Goal: Task Accomplishment & Management: Manage account settings

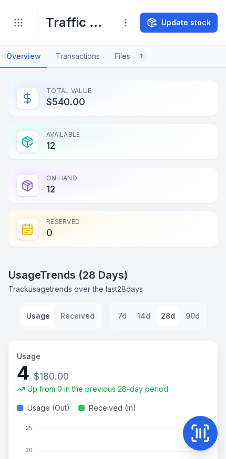
click at [15, 22] on icon "Toggle navigation" at bounding box center [18, 22] width 11 height 11
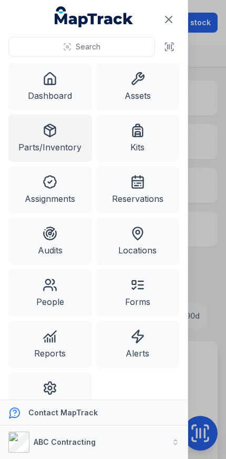
click at [149, 84] on link "Assets" at bounding box center [138, 86] width 84 height 47
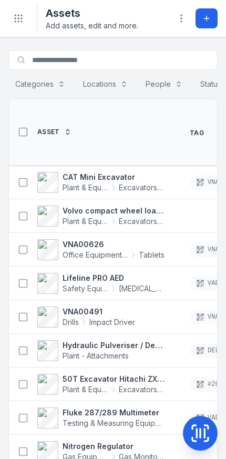
click at [115, 172] on strong "CAT Mini Excavator" at bounding box center [114, 177] width 102 height 11
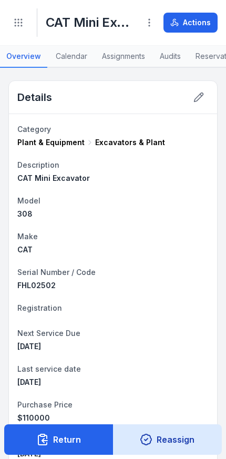
click at [200, 21] on button "Actions" at bounding box center [191, 23] width 54 height 20
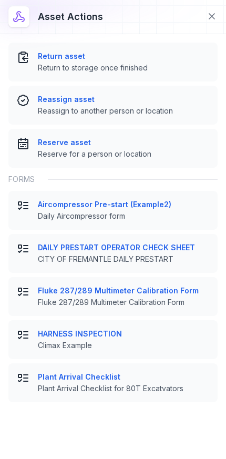
click at [209, 17] on icon at bounding box center [212, 16] width 11 height 11
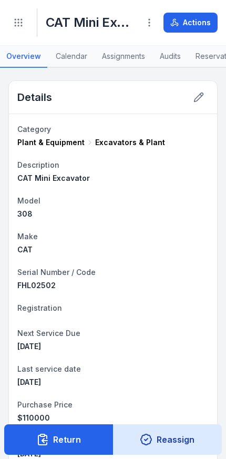
click at [22, 22] on icon "Toggle navigation" at bounding box center [18, 22] width 11 height 11
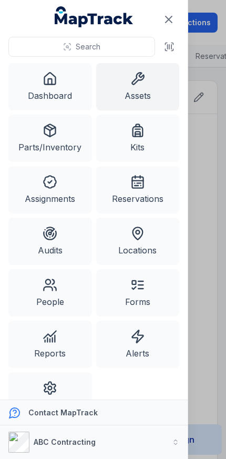
click at [142, 296] on link "Forms" at bounding box center [138, 292] width 84 height 47
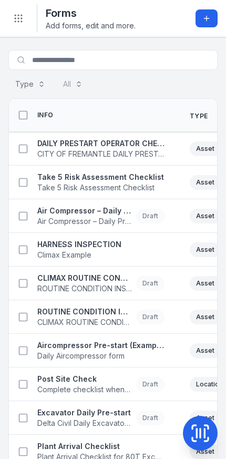
click at [143, 145] on strong "DAILY PRESTART OPERATOR CHECK SHEET" at bounding box center [100, 143] width 127 height 11
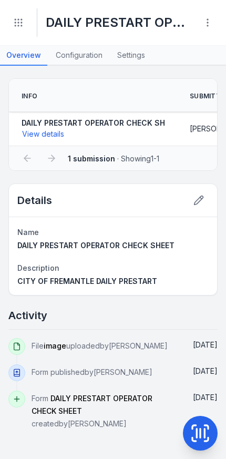
click at [204, 19] on icon at bounding box center [208, 22] width 11 height 11
click at [133, 59] on link "Settings" at bounding box center [131, 56] width 41 height 20
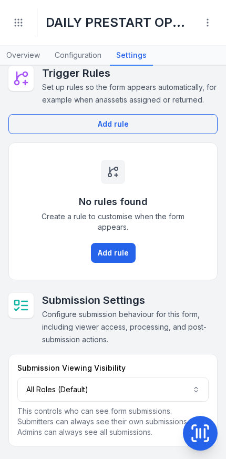
click at [208, 26] on circle at bounding box center [207, 25] width 1 height 1
click at [203, 24] on icon at bounding box center [208, 22] width 11 height 11
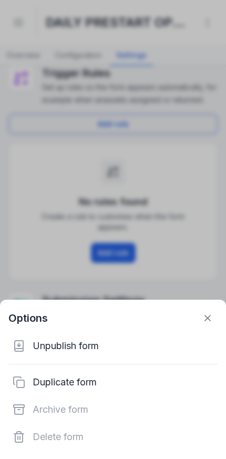
click at [210, 315] on icon at bounding box center [208, 318] width 11 height 11
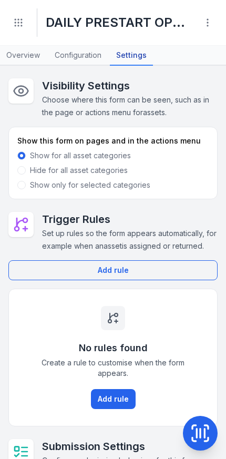
scroll to position [0, 0]
click at [14, 22] on icon "Toggle navigation" at bounding box center [18, 22] width 11 height 11
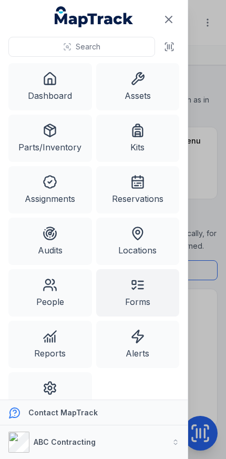
click at [136, 89] on link "Assets" at bounding box center [138, 86] width 84 height 47
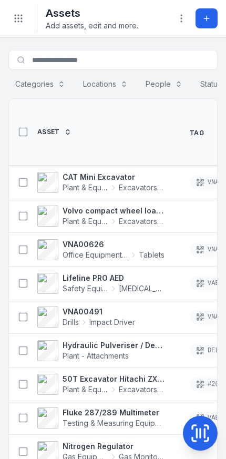
click at [202, 16] on button "Add asset" at bounding box center [207, 18] width 22 height 20
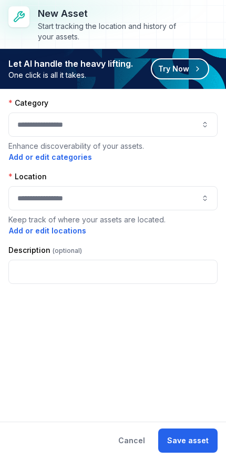
click at [140, 437] on button "Cancel" at bounding box center [131, 441] width 45 height 24
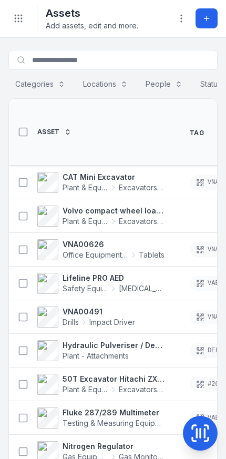
click at [111, 183] on div "Plant & Equipment Excavators & Plant" at bounding box center [114, 188] width 102 height 11
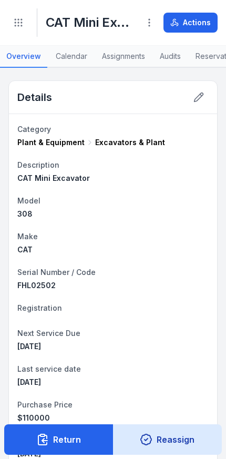
click at [197, 18] on button "Actions" at bounding box center [191, 23] width 54 height 20
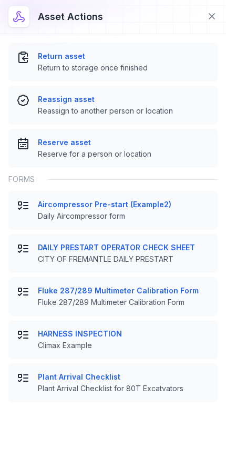
click at [156, 254] on div "DAILY PRESTART OPERATOR CHECK SHEET CITY OF [GEOGRAPHIC_DATA] DAILY PRESTART" at bounding box center [124, 254] width 172 height 22
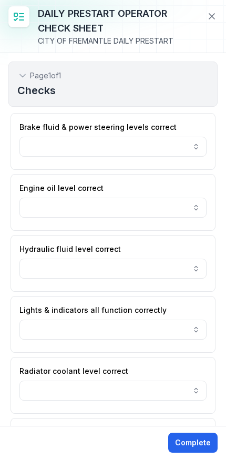
scroll to position [-1, 0]
click at [209, 10] on button at bounding box center [212, 16] width 20 height 20
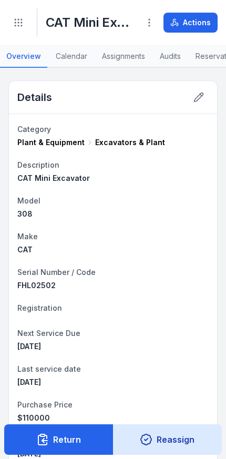
click at [16, 20] on circle "Toggle navigation" at bounding box center [15, 19] width 1 height 1
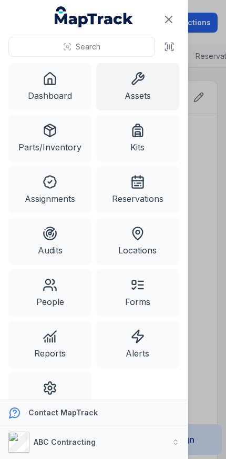
click at [137, 296] on link "Forms" at bounding box center [138, 292] width 84 height 47
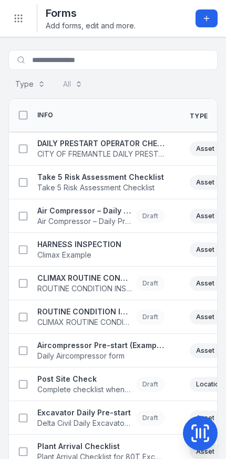
click at [119, 150] on span "CITY OF FREMANTLE DAILY PRESTART" at bounding box center [100, 154] width 127 height 11
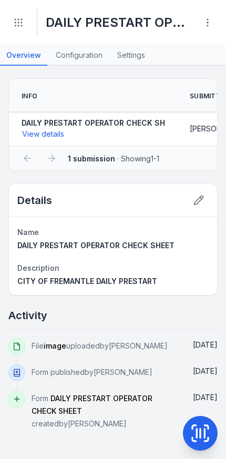
click at [210, 25] on icon at bounding box center [208, 22] width 11 height 11
click at [85, 61] on link "Configuration" at bounding box center [78, 56] width 59 height 20
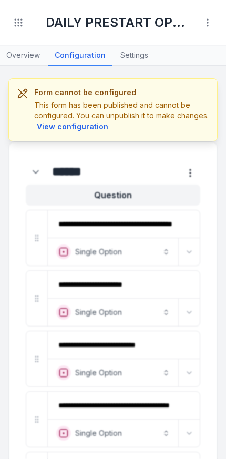
click at [205, 22] on icon at bounding box center [208, 22] width 11 height 11
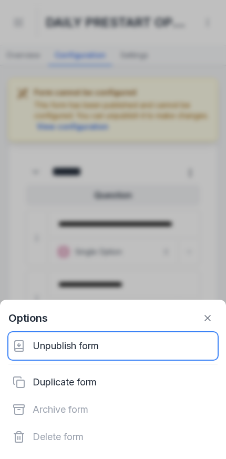
click at [107, 348] on div "Unpublish form" at bounding box center [112, 346] width 209 height 27
